Goal: Task Accomplishment & Management: Use online tool/utility

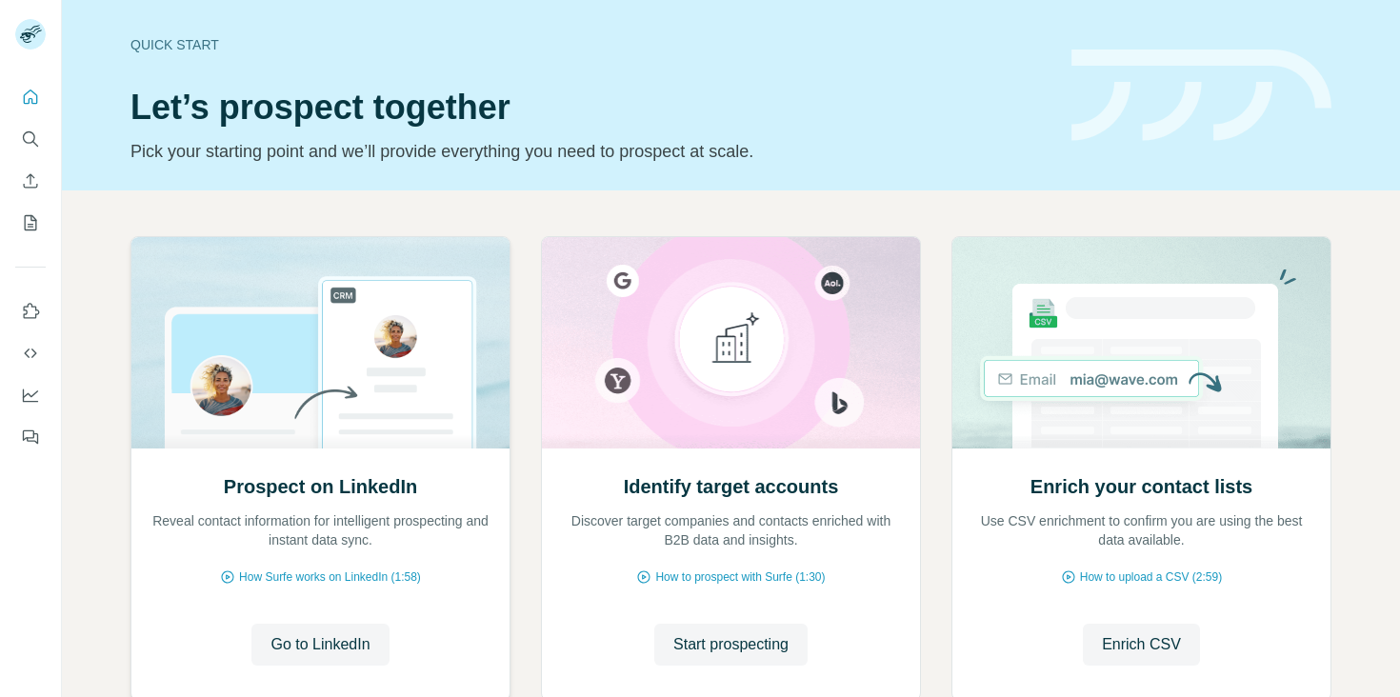
scroll to position [124, 0]
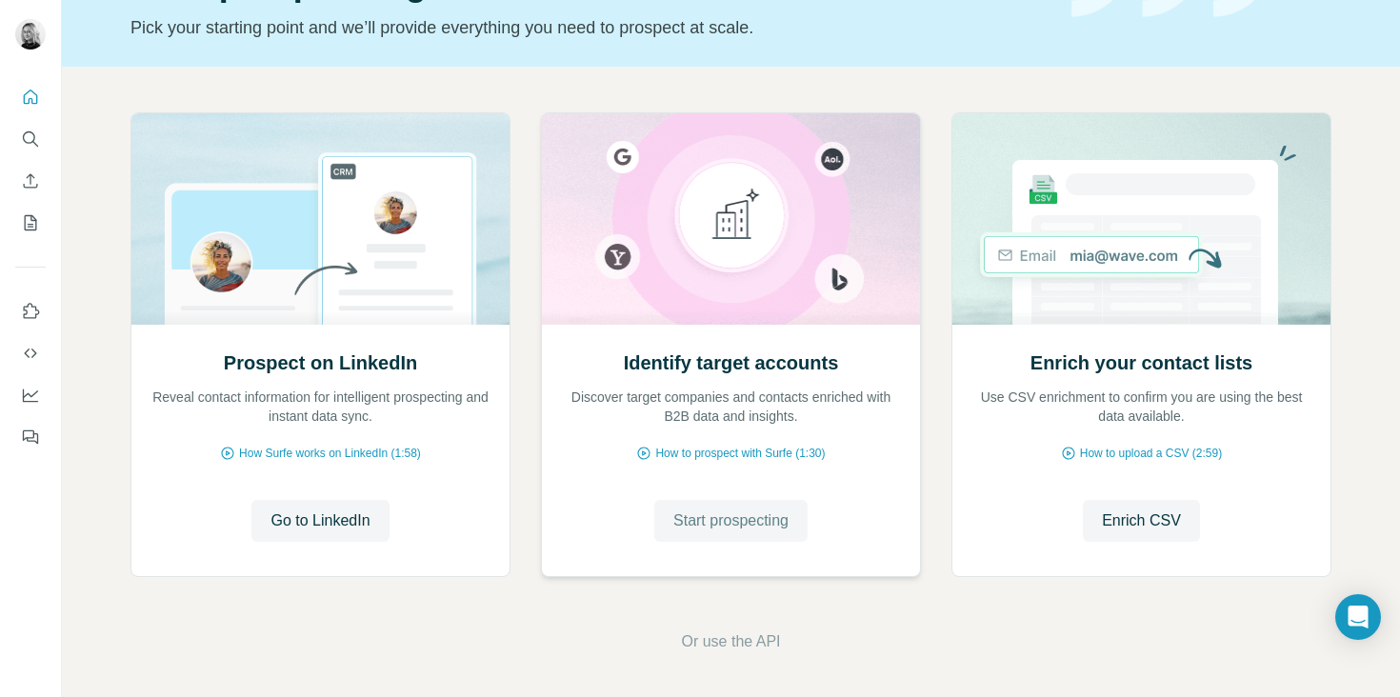
click at [686, 527] on span "Start prospecting" at bounding box center [730, 521] width 115 height 23
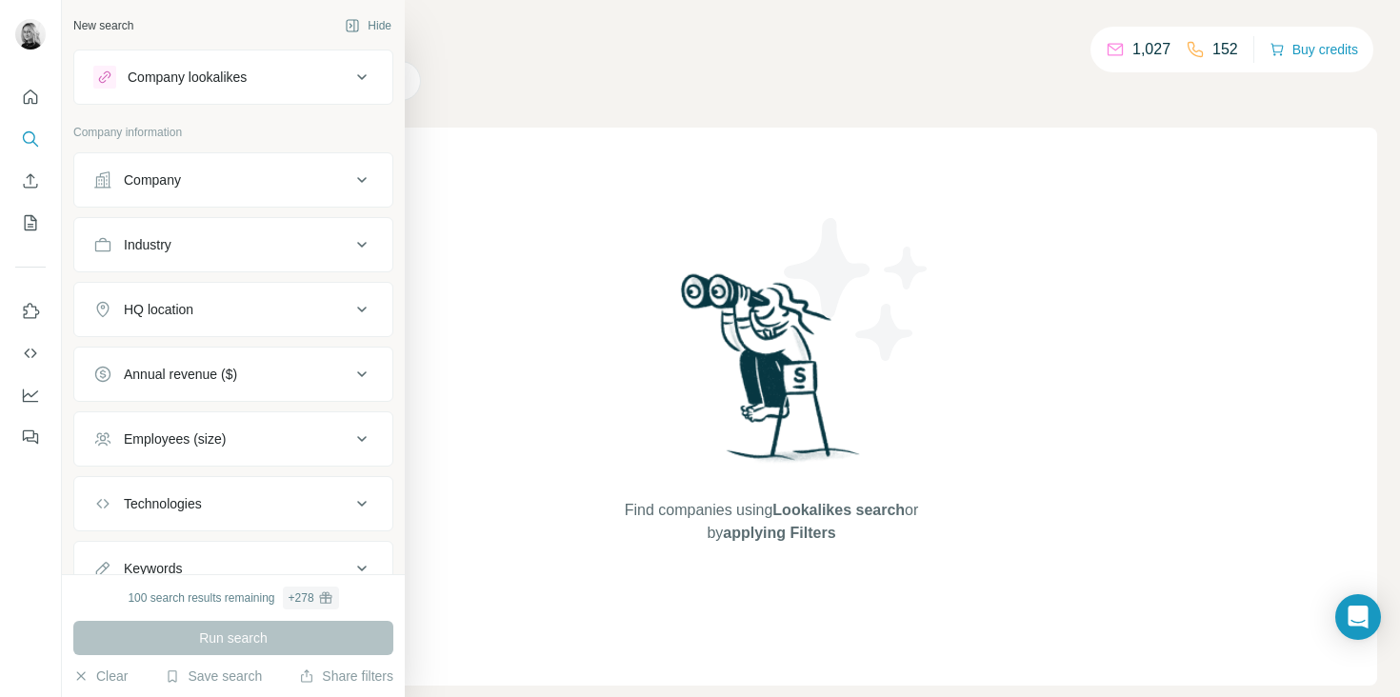
click at [182, 82] on div "Company lookalikes" at bounding box center [187, 77] width 119 height 19
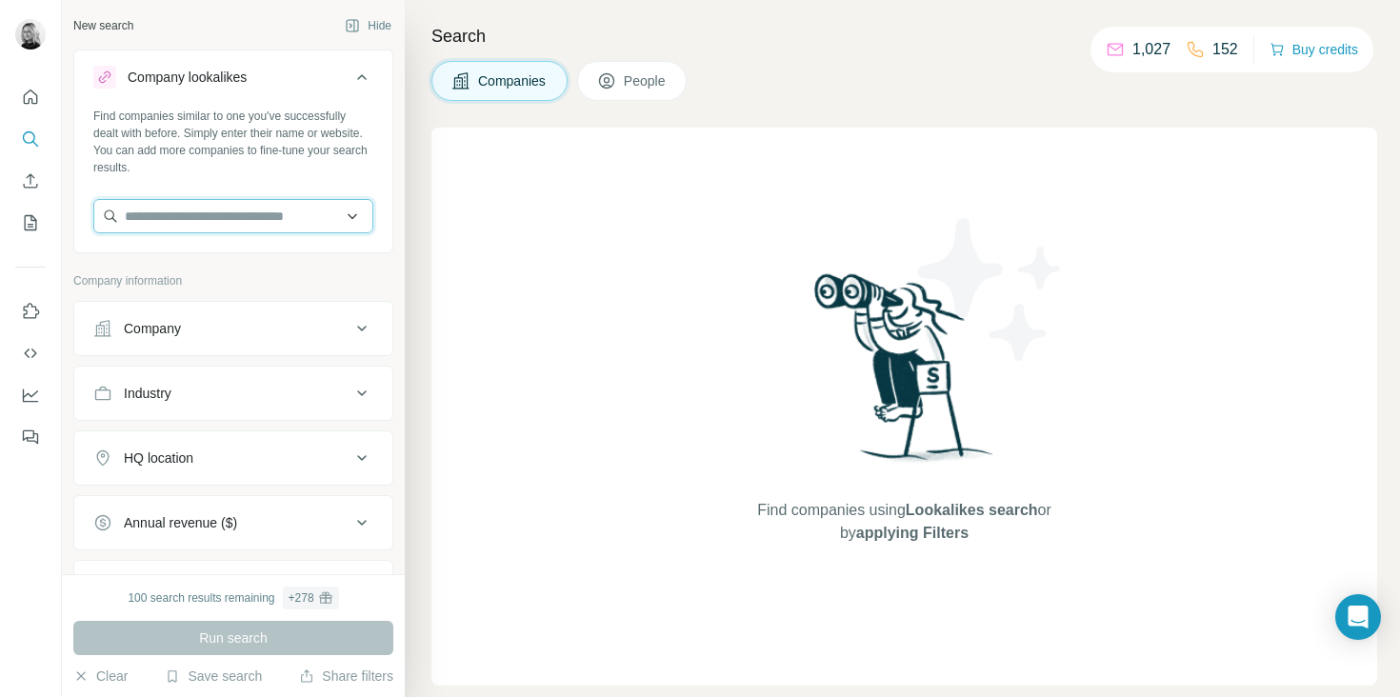
click at [247, 212] on input "text" at bounding box center [233, 216] width 280 height 34
paste input "**********"
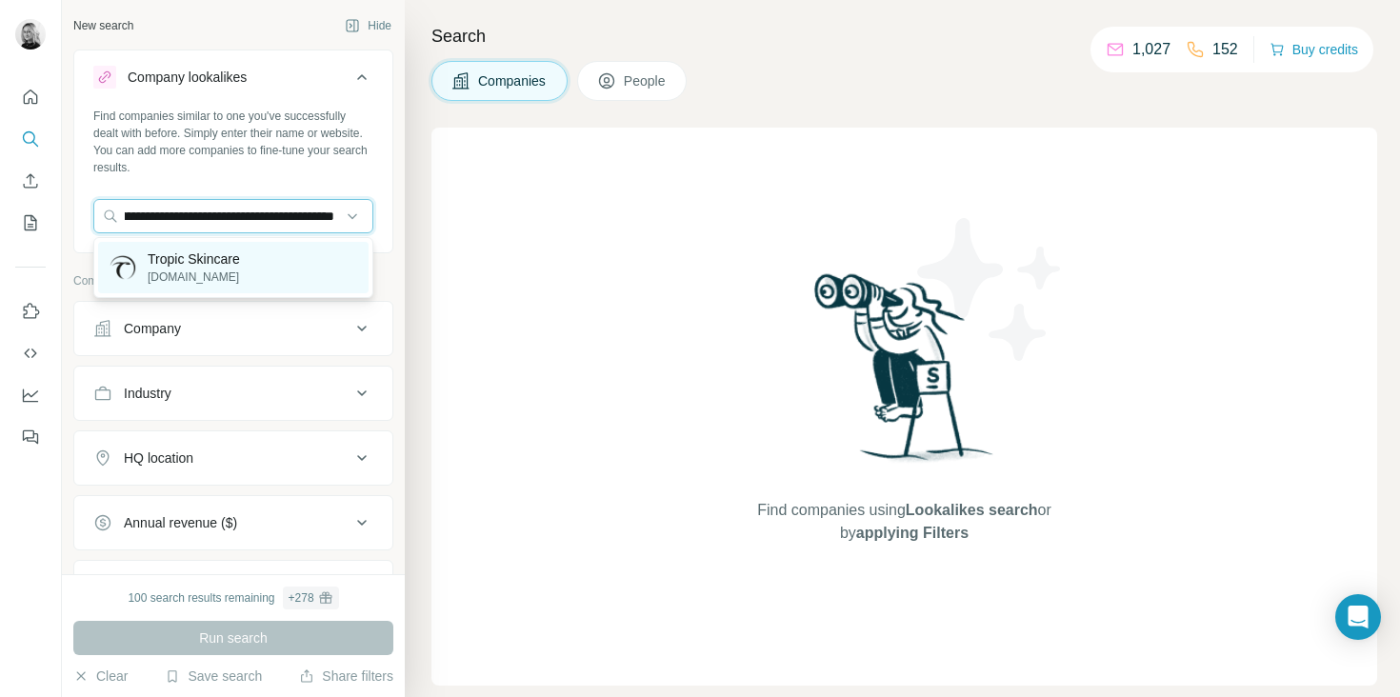
type input "**********"
click at [264, 265] on div "Tropic Skincare [DOMAIN_NAME]" at bounding box center [233, 267] width 270 height 51
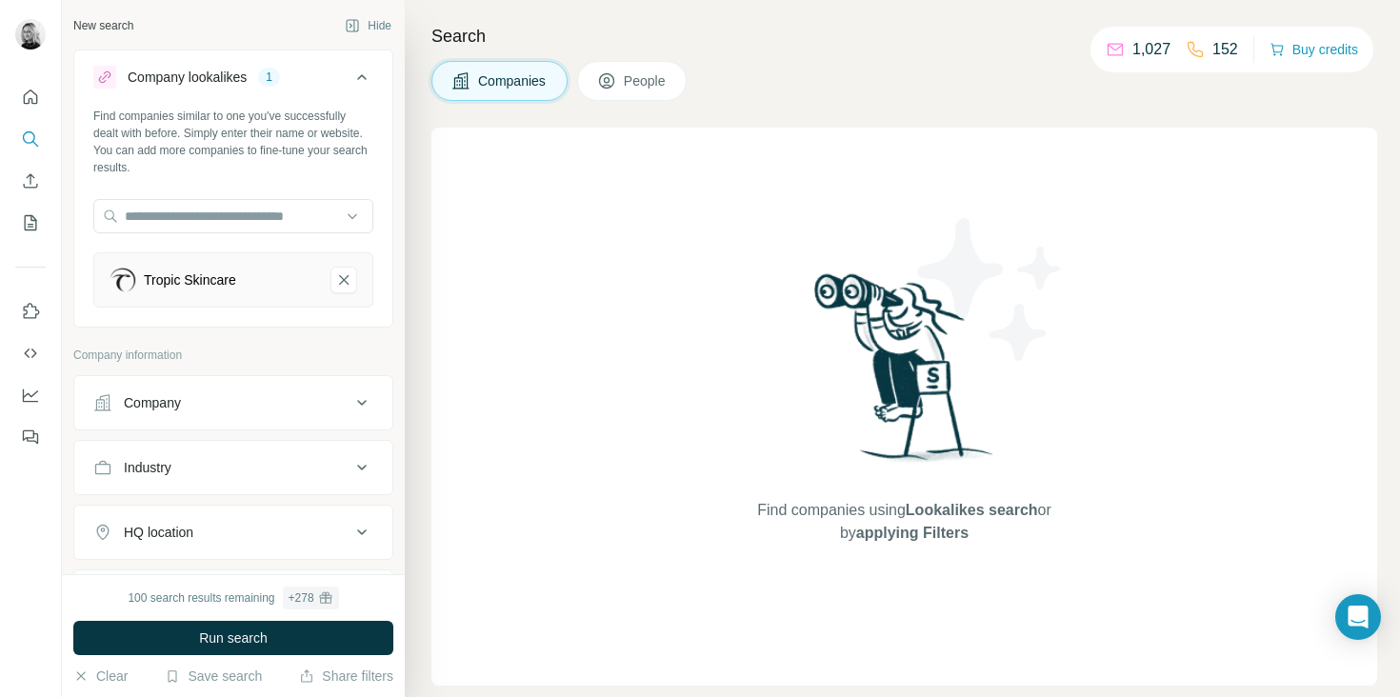
scroll to position [0, 0]
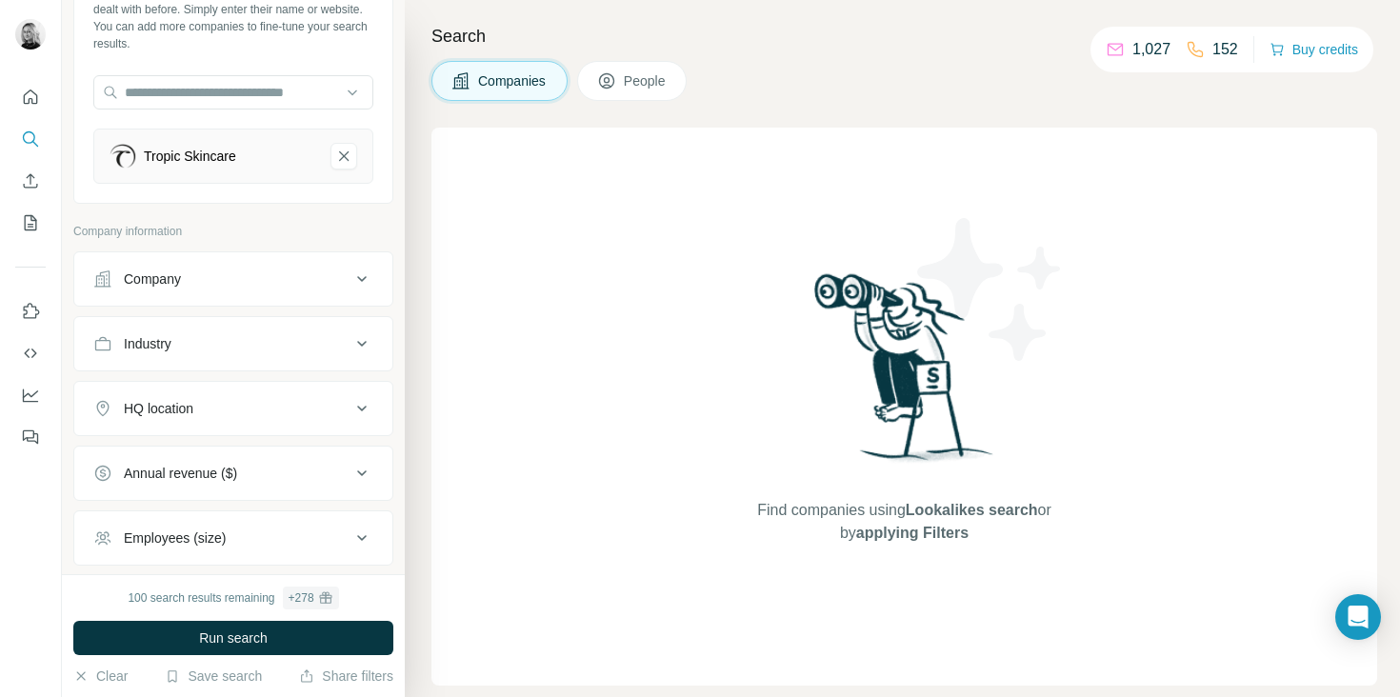
scroll to position [154, 0]
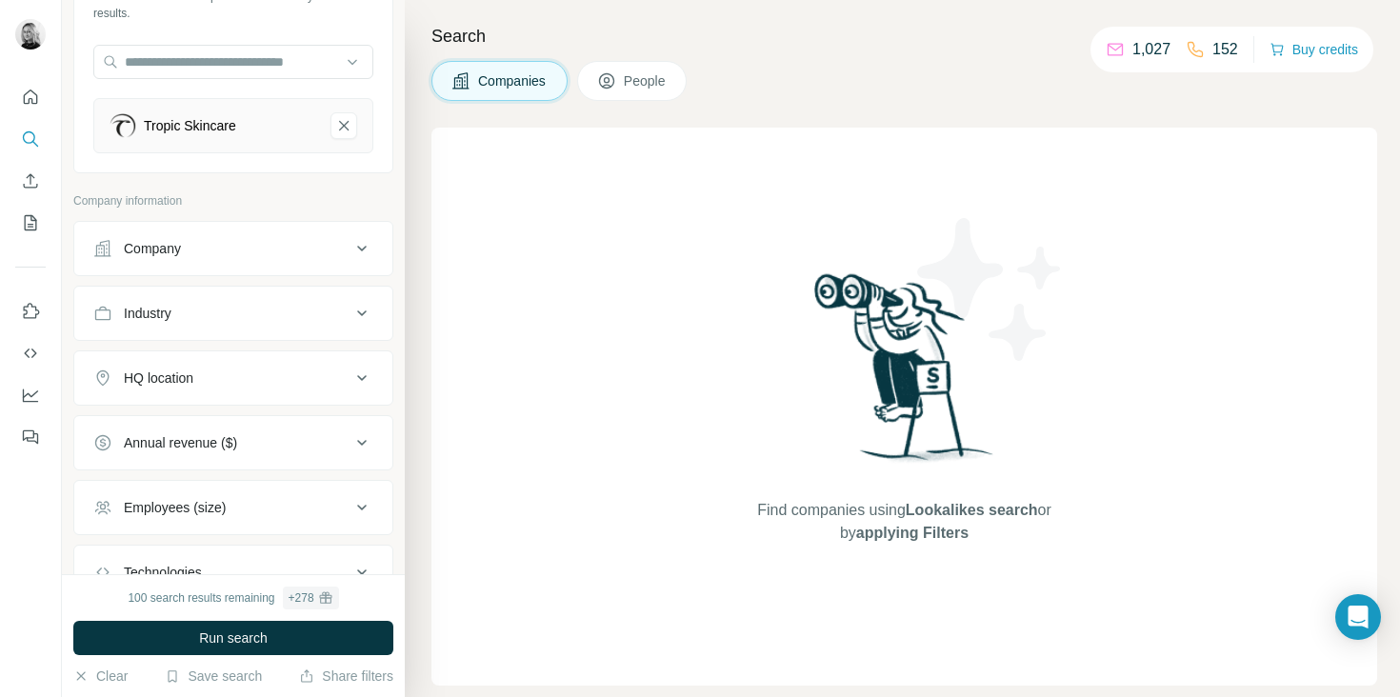
click at [246, 393] on button "HQ location" at bounding box center [233, 378] width 318 height 46
click at [252, 433] on input "text" at bounding box center [233, 426] width 280 height 34
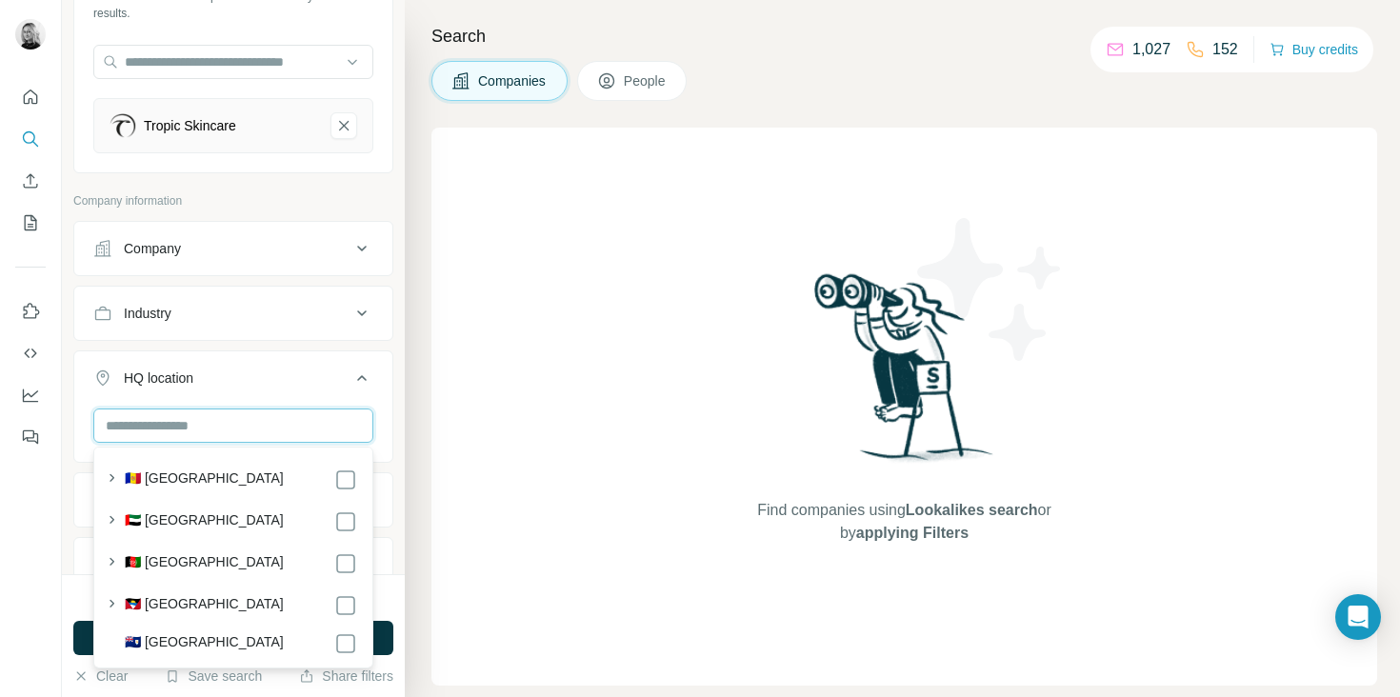
type input "*"
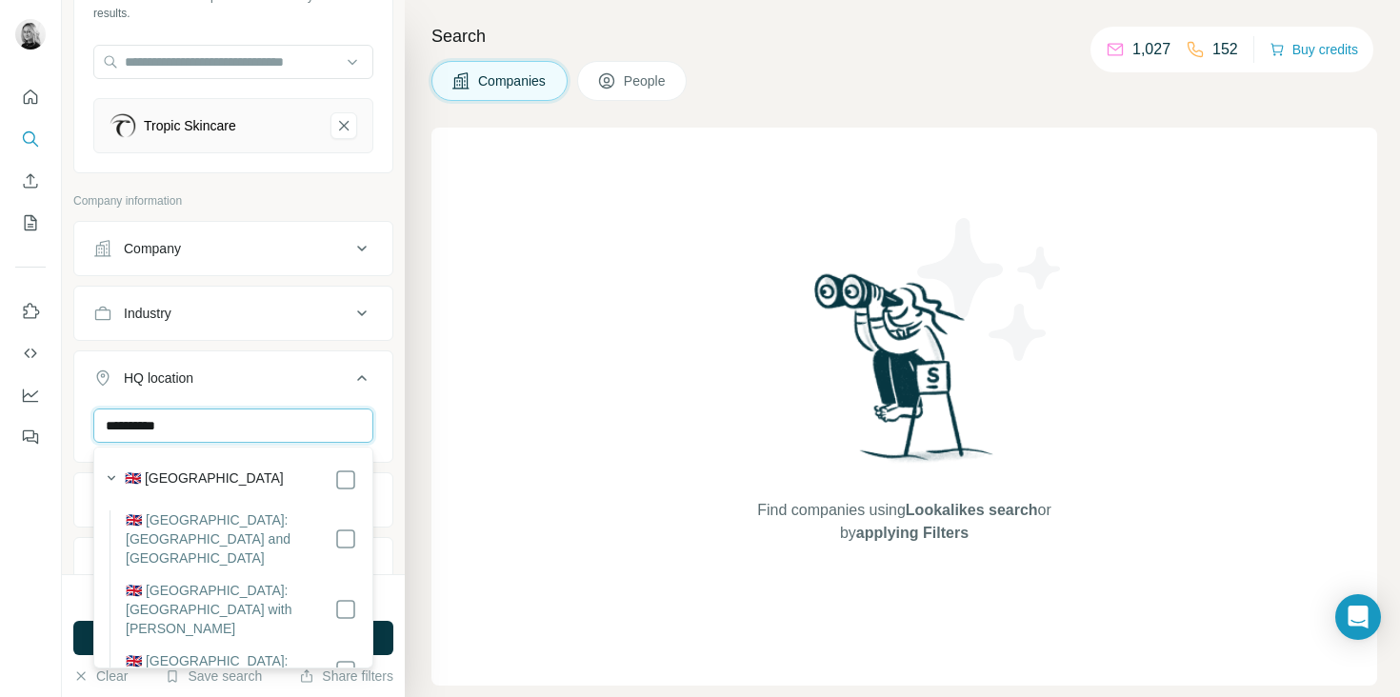
type input "**********"
click at [303, 482] on div "🇬🇧 [GEOGRAPHIC_DATA]" at bounding box center [241, 480] width 232 height 23
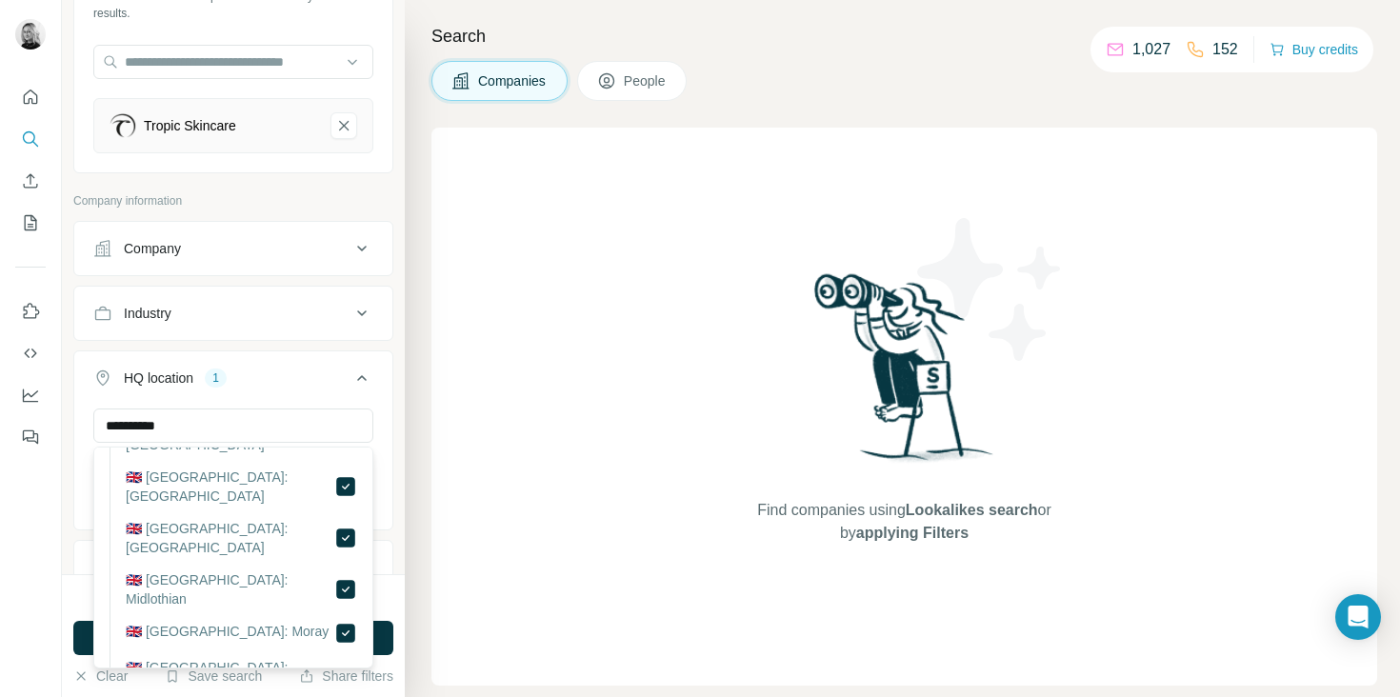
scroll to position [9417, 0]
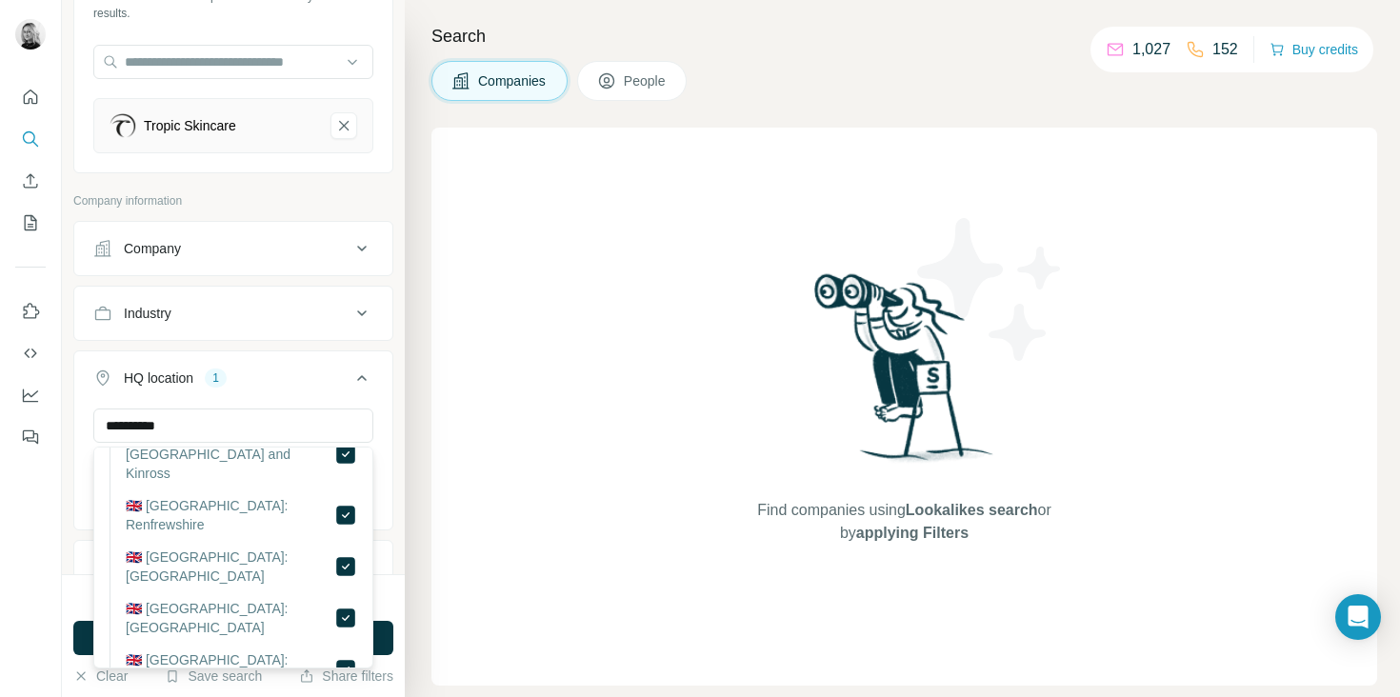
click at [282, 370] on div "HQ location 1" at bounding box center [221, 378] width 257 height 19
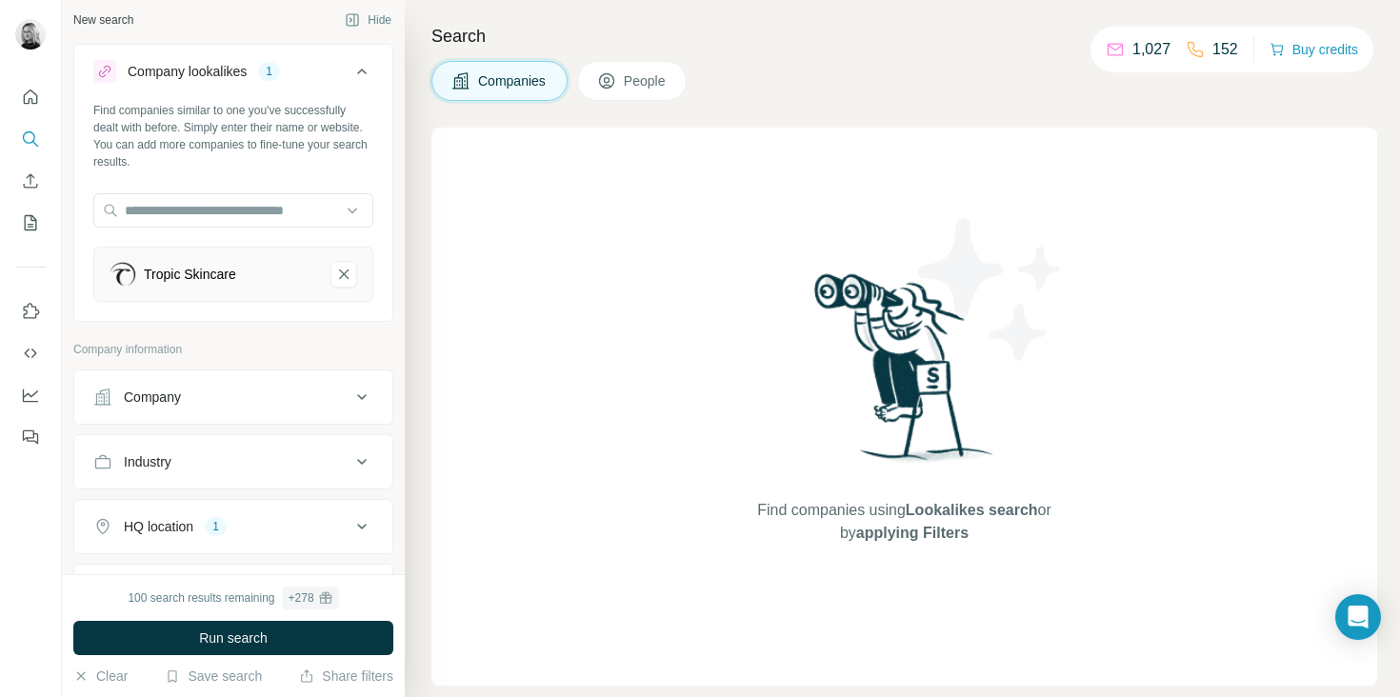
scroll to position [2, 0]
click at [275, 406] on div "Company" at bounding box center [221, 400] width 257 height 19
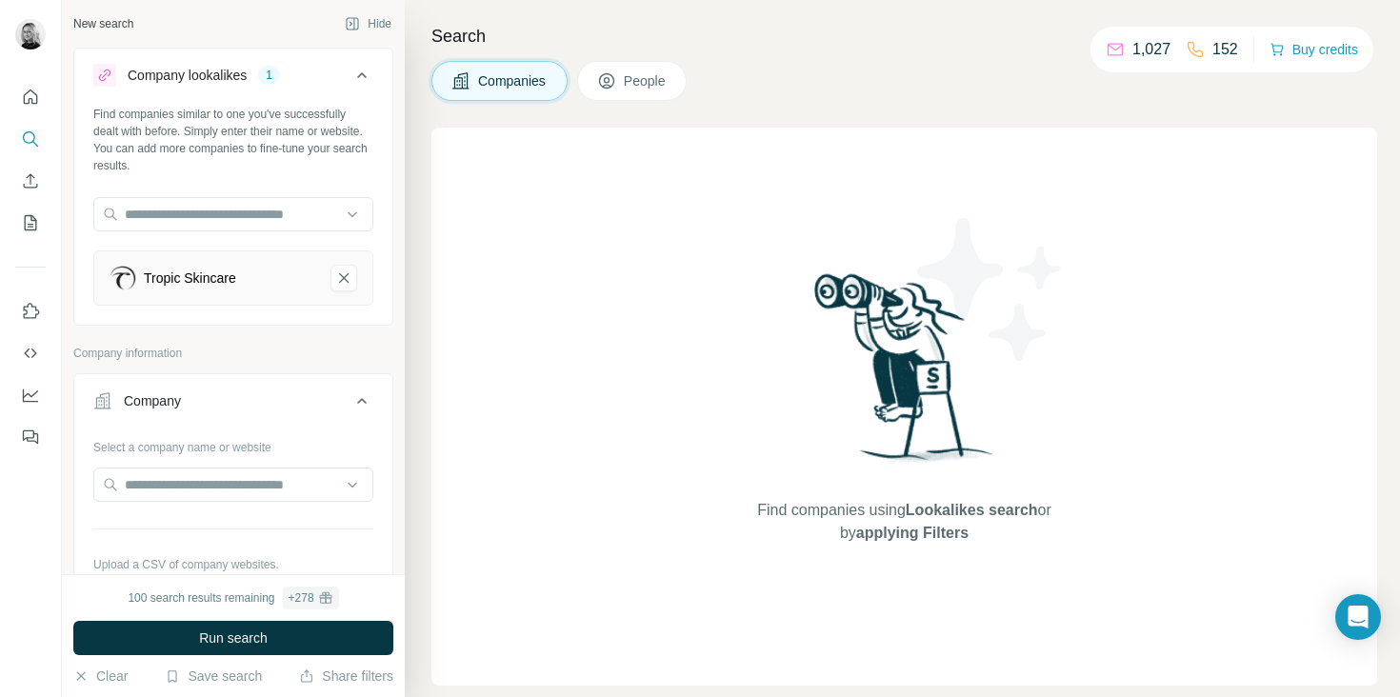
click at [275, 406] on div "Company" at bounding box center [221, 400] width 257 height 19
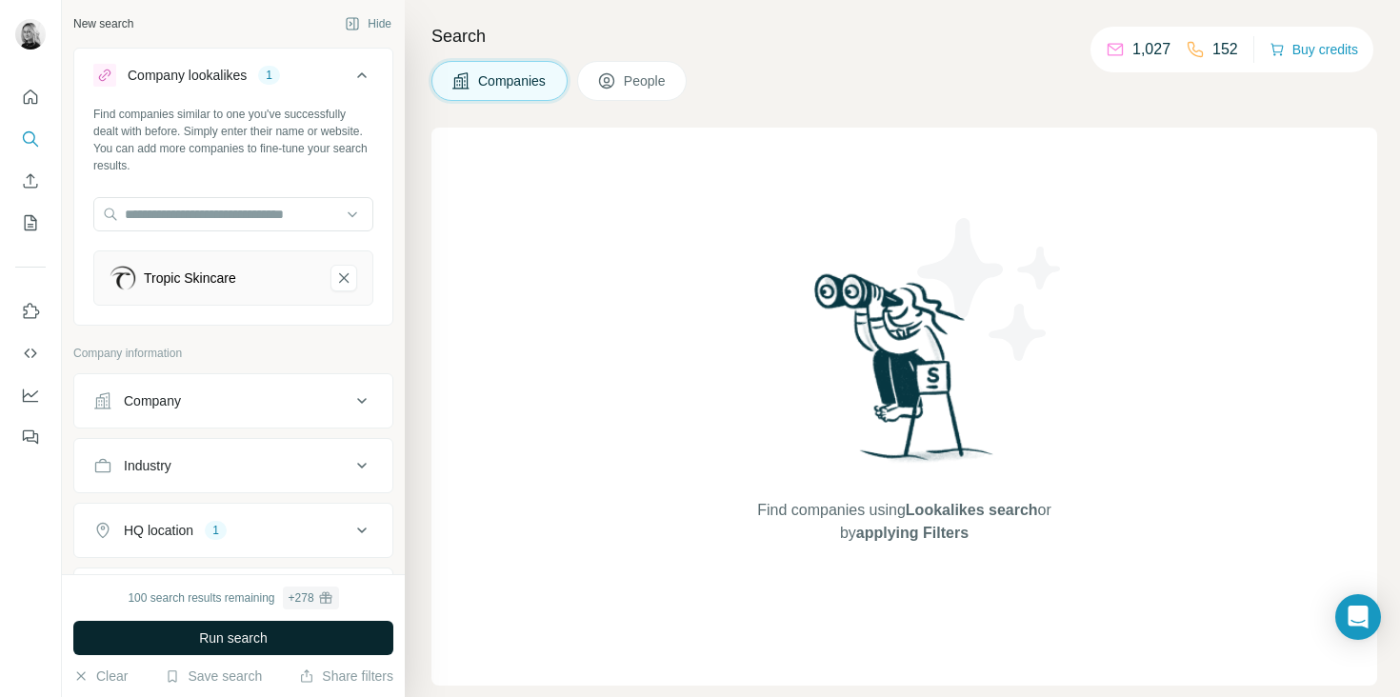
click at [238, 642] on span "Run search" at bounding box center [233, 638] width 69 height 19
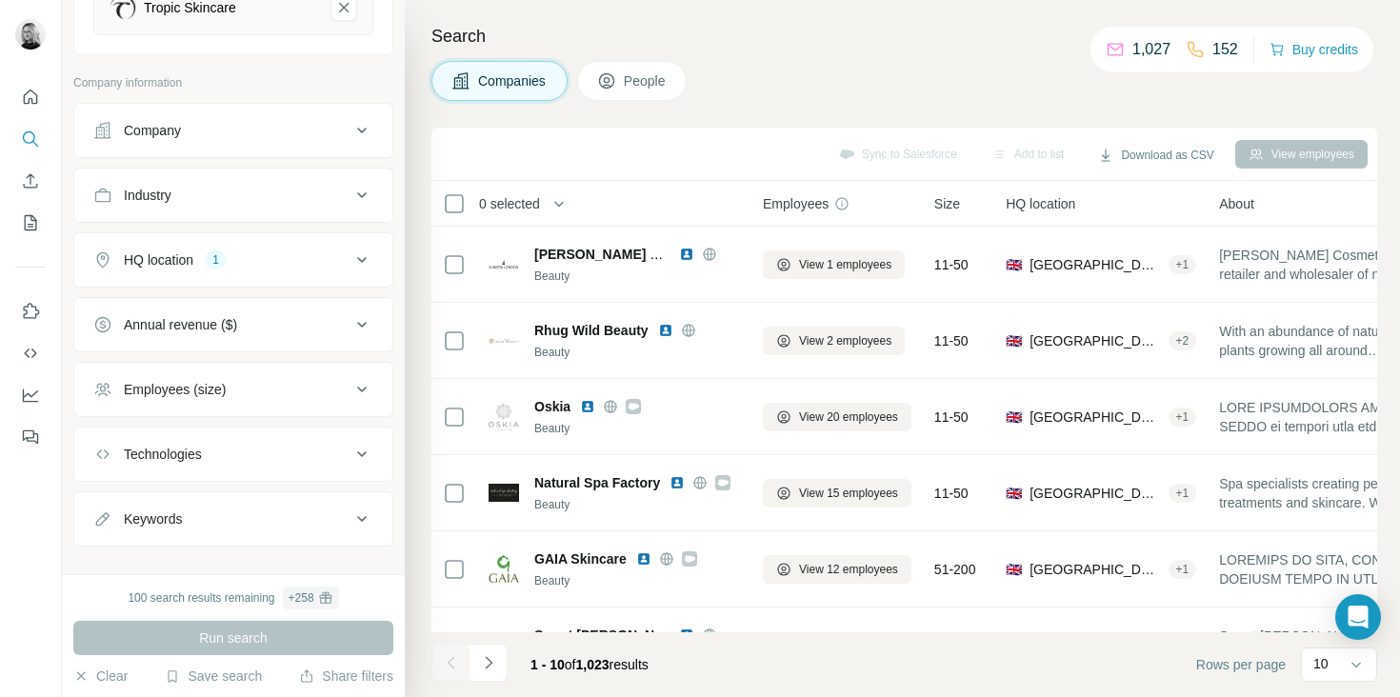
scroll to position [298, 0]
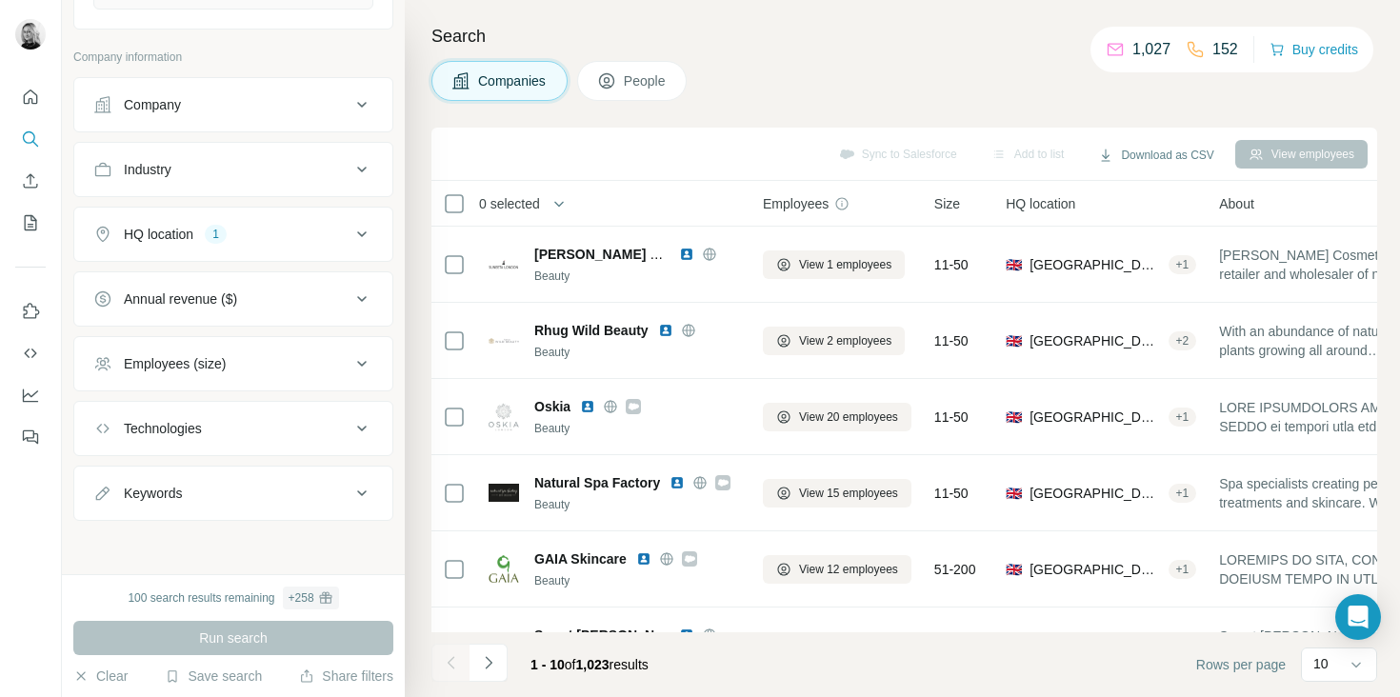
click at [254, 491] on div "Keywords" at bounding box center [221, 493] width 257 height 19
click at [237, 530] on input "text" at bounding box center [214, 541] width 242 height 34
type input "*******"
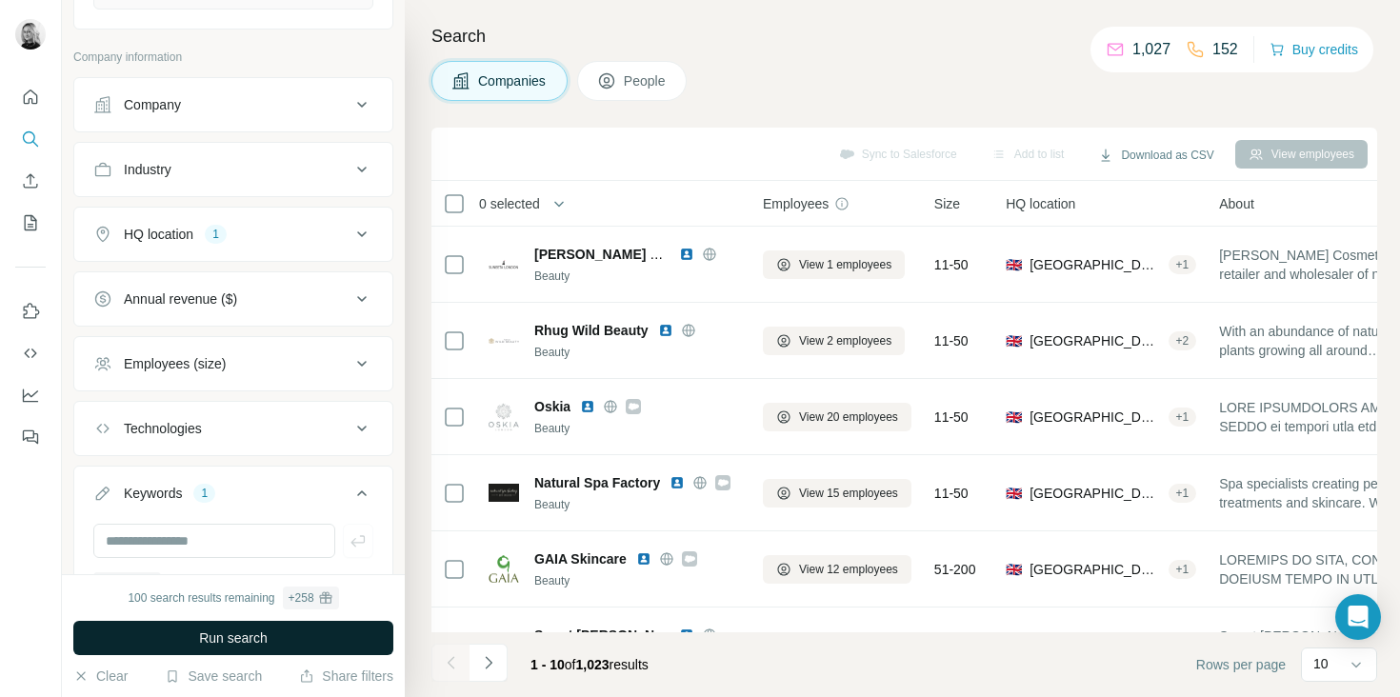
click at [237, 640] on span "Run search" at bounding box center [233, 638] width 69 height 19
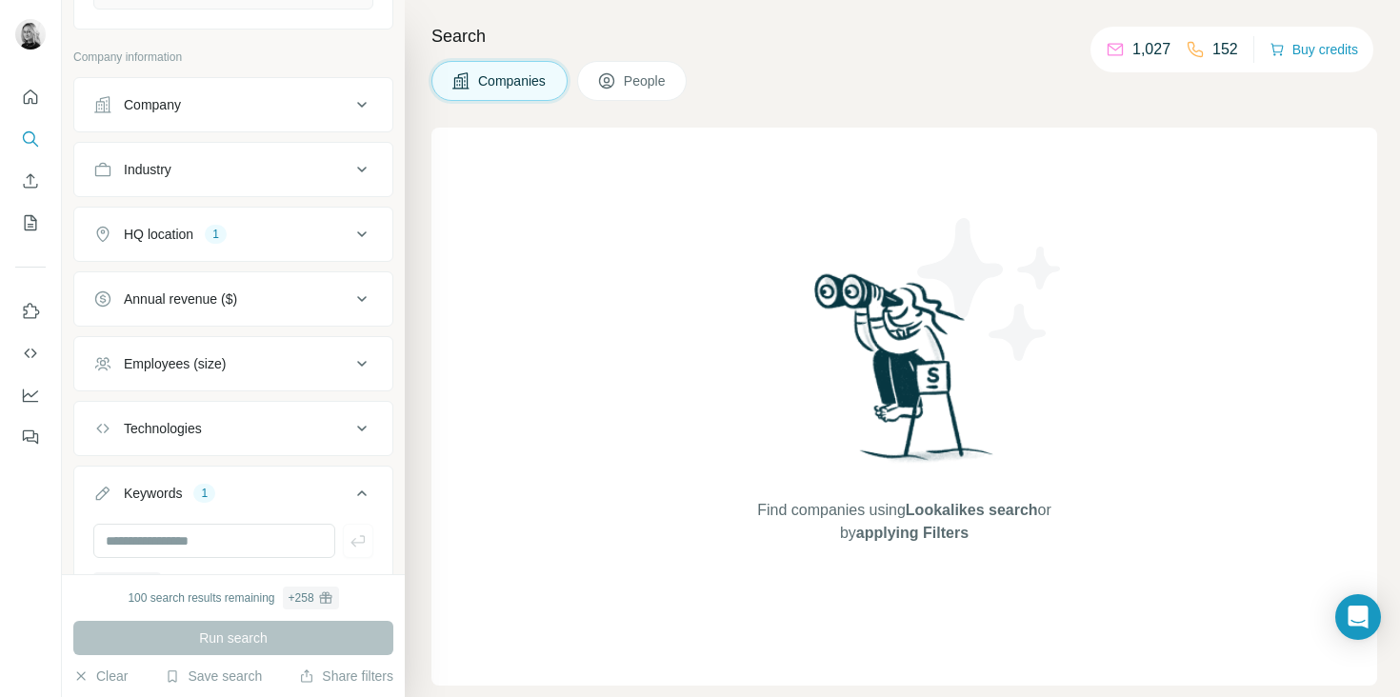
click at [337, 488] on div "Keywords 1" at bounding box center [221, 493] width 257 height 19
click at [210, 499] on div "1" at bounding box center [204, 493] width 22 height 17
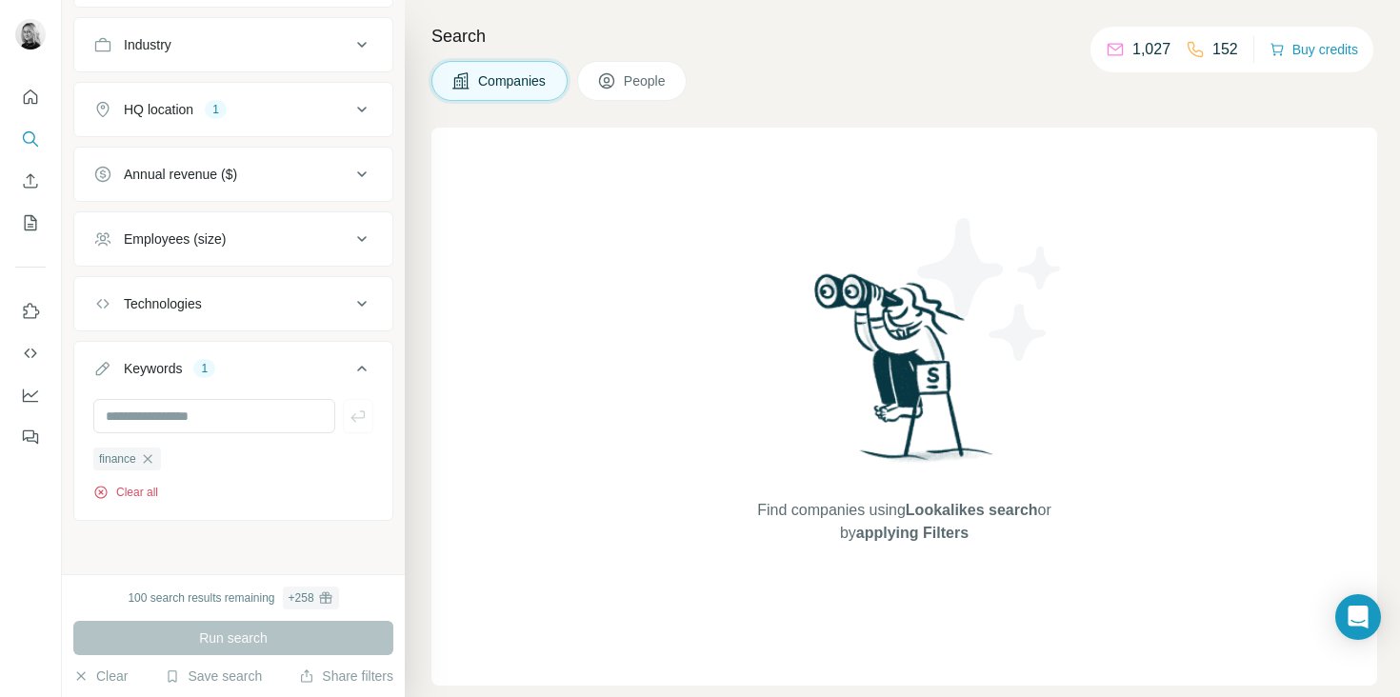
click at [101, 489] on icon "button" at bounding box center [100, 492] width 15 height 15
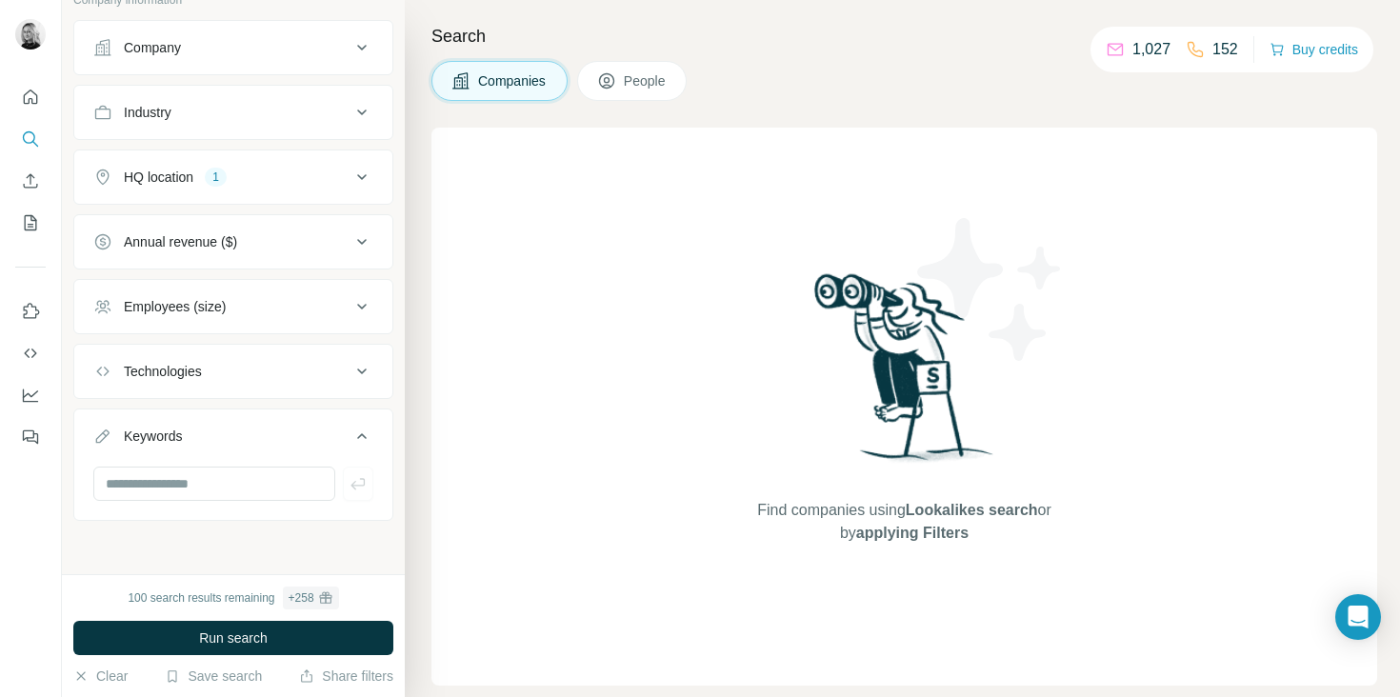
scroll to position [355, 0]
click at [240, 639] on span "Run search" at bounding box center [233, 638] width 69 height 19
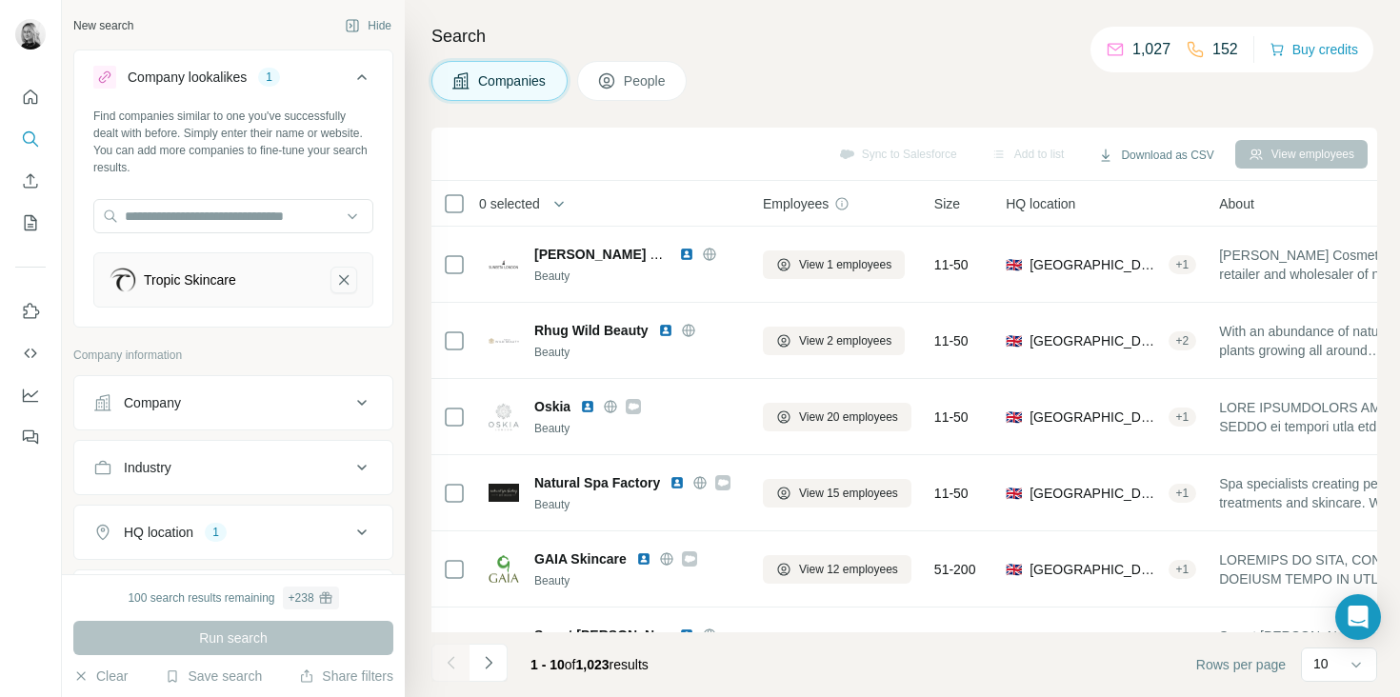
click at [349, 276] on icon "Tropic Skincare-remove-button" at bounding box center [343, 279] width 17 height 19
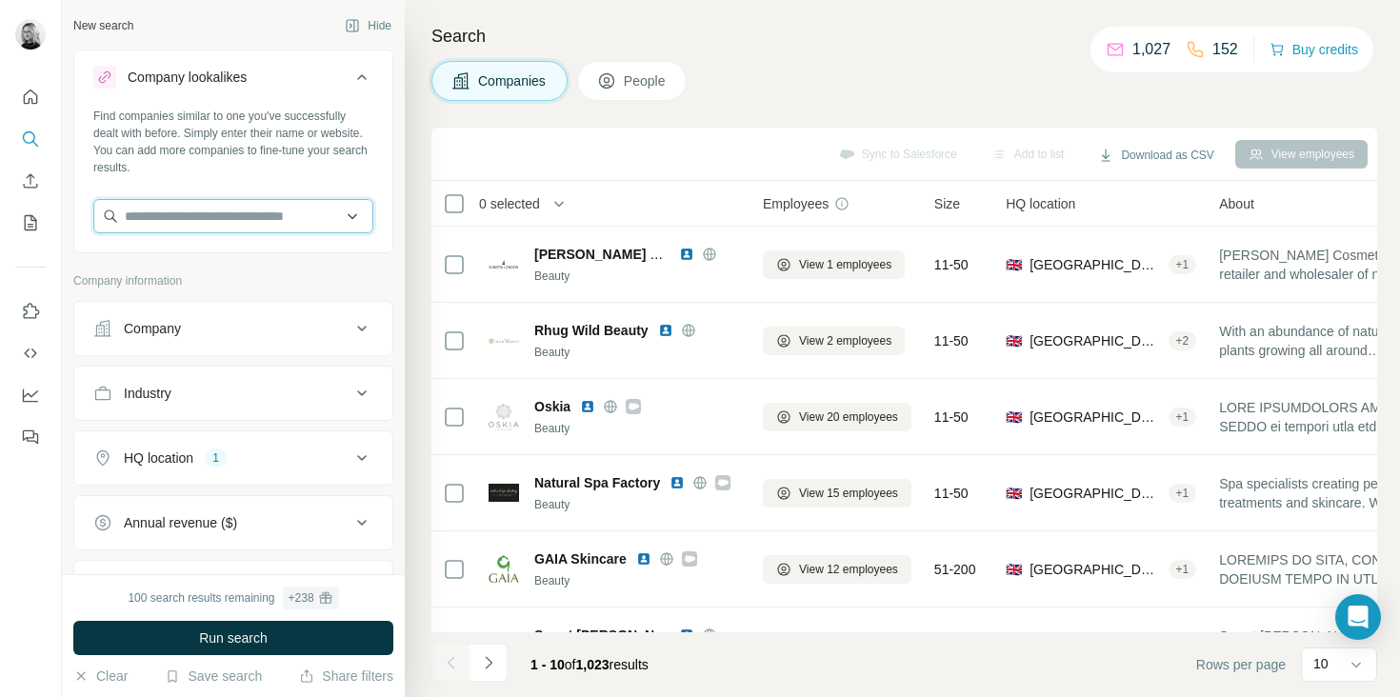
click at [236, 229] on input "text" at bounding box center [233, 216] width 280 height 34
